Goal: Register for event/course

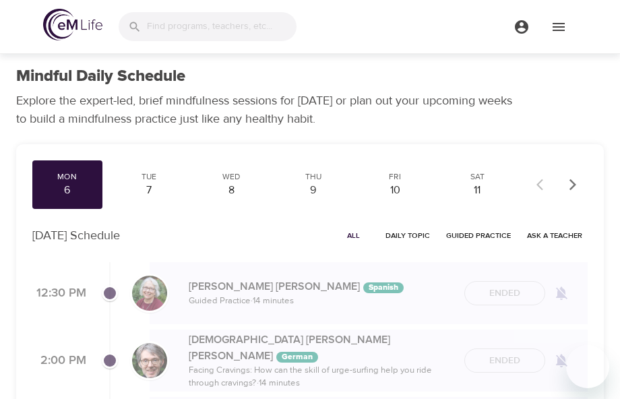
scroll to position [298, 0]
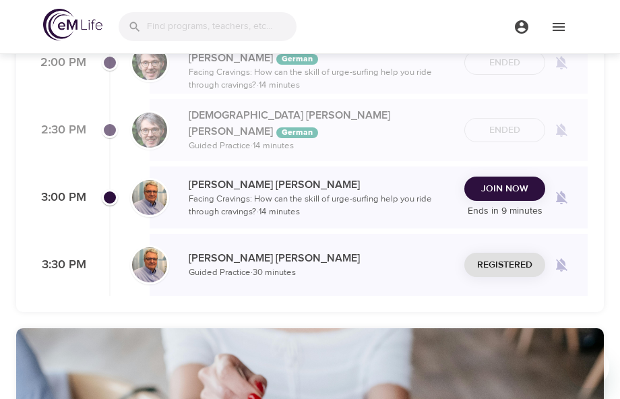
click at [495, 187] on span "Join Now" at bounding box center [505, 189] width 47 height 17
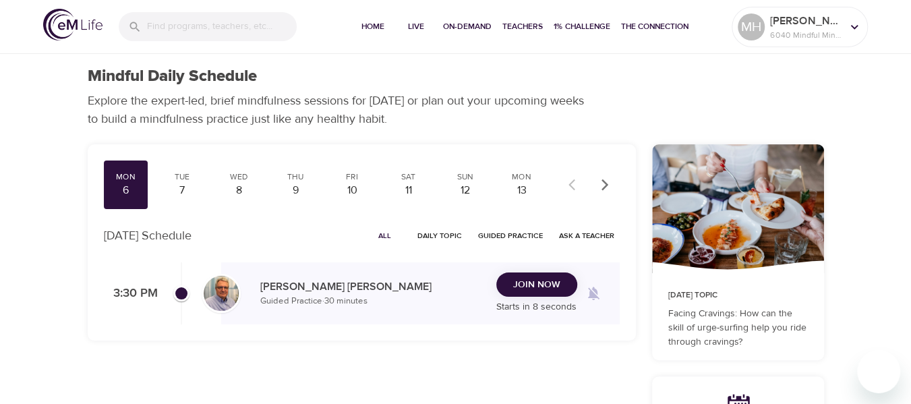
click at [529, 285] on span "Join Now" at bounding box center [536, 285] width 47 height 17
